Goal: Find specific page/section: Find specific page/section

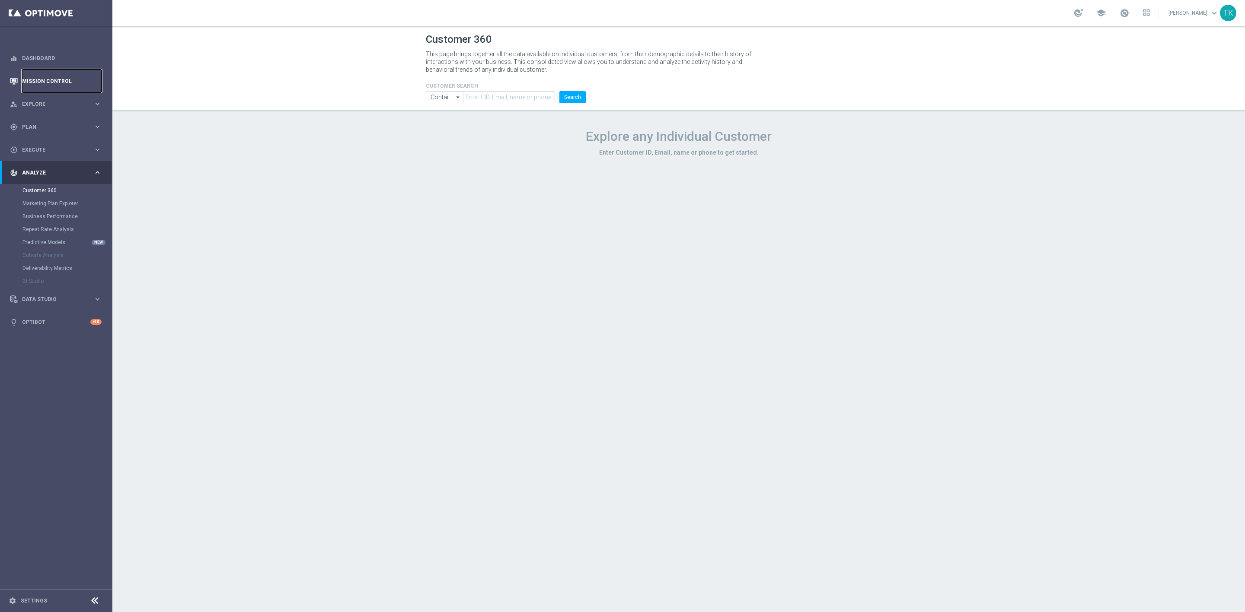
click at [57, 78] on link "Mission Control" at bounding box center [62, 81] width 80 height 23
